Goal: Task Accomplishment & Management: Use online tool/utility

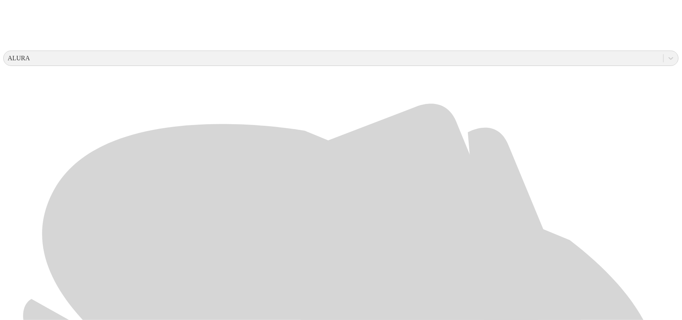
scroll to position [303, 0]
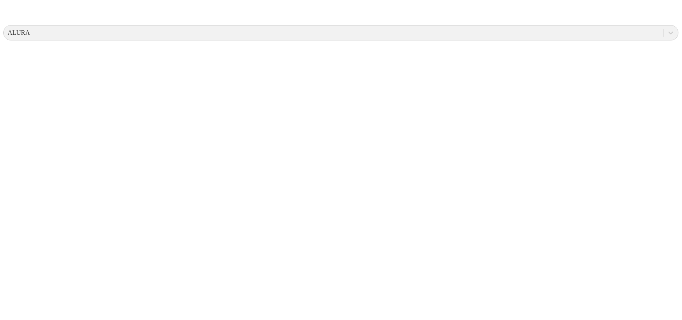
scroll to position [0, 0]
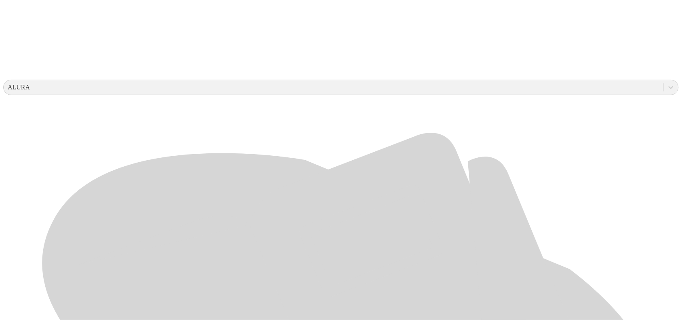
scroll to position [252, 0]
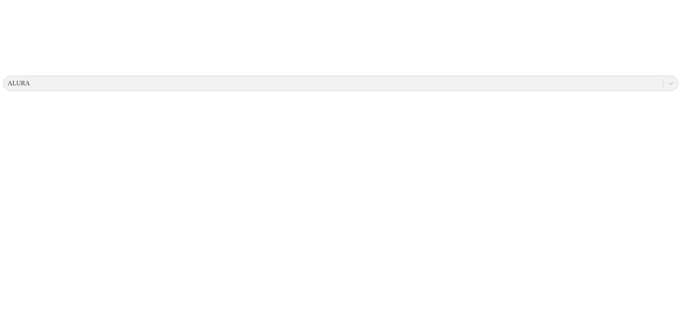
scroll to position [0, 0]
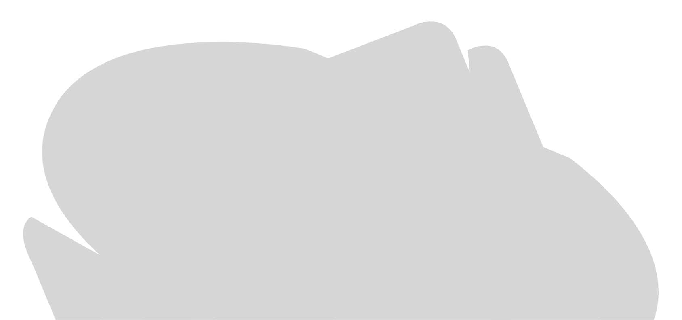
scroll to position [382, 0]
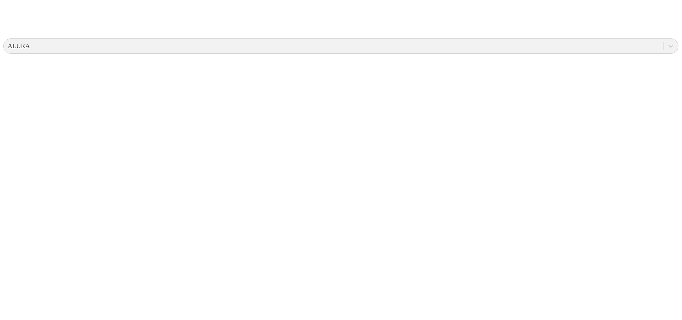
scroll to position [0, 0]
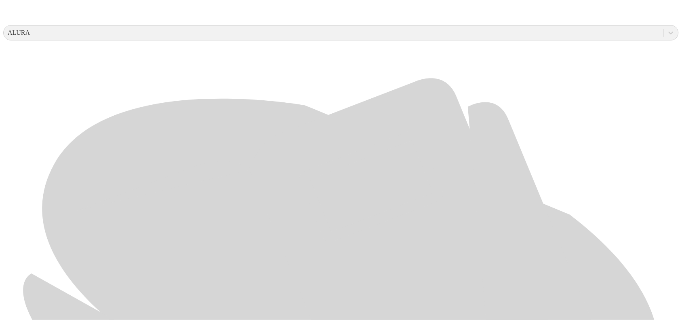
scroll to position [382, 0]
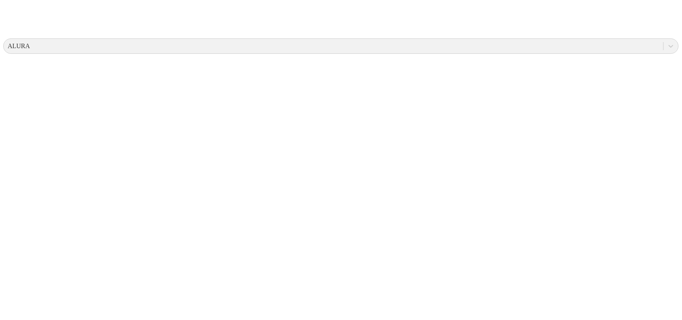
scroll to position [0, 0]
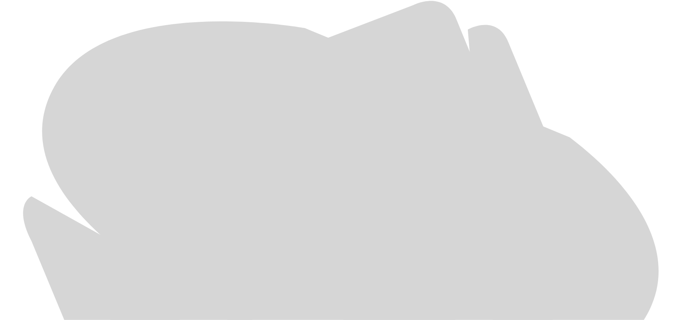
scroll to position [382, 0]
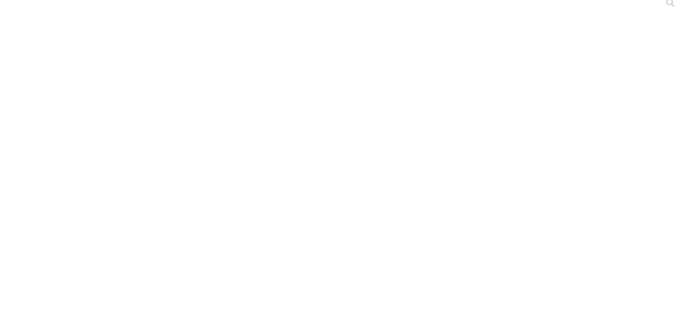
scroll to position [0, 0]
